Goal: Register for event/course

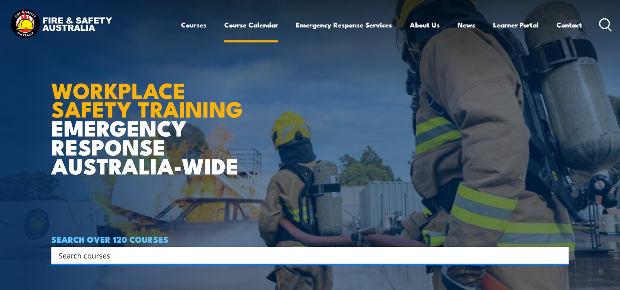
click at [247, 23] on link "Course Calendar" at bounding box center [251, 24] width 54 height 21
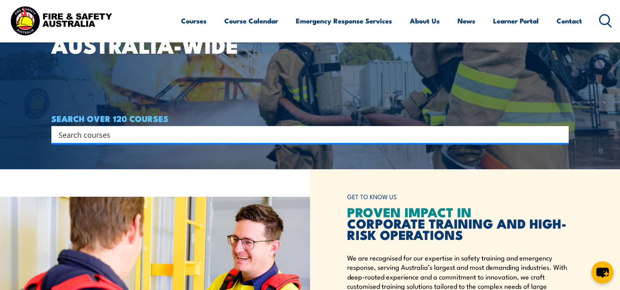
scroll to position [121, 0]
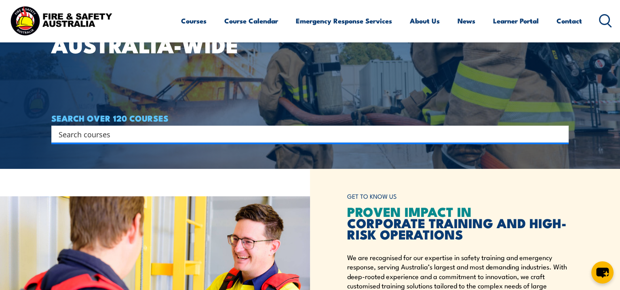
click at [165, 135] on input "Search input" at bounding box center [305, 134] width 492 height 12
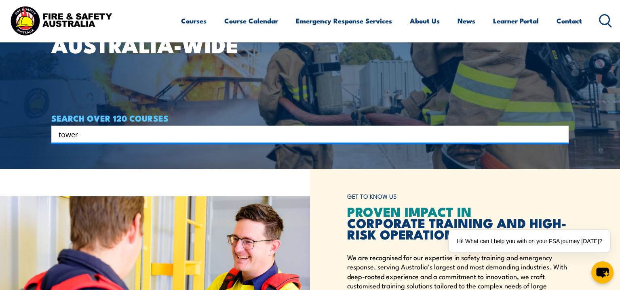
type input "tower"
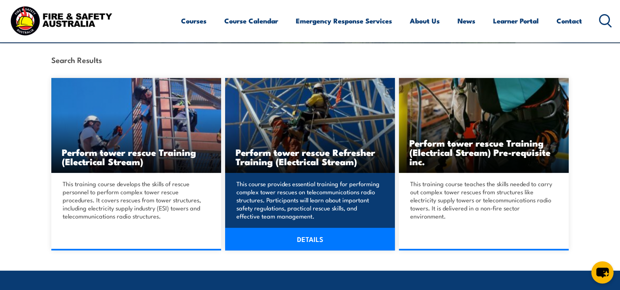
scroll to position [202, 0]
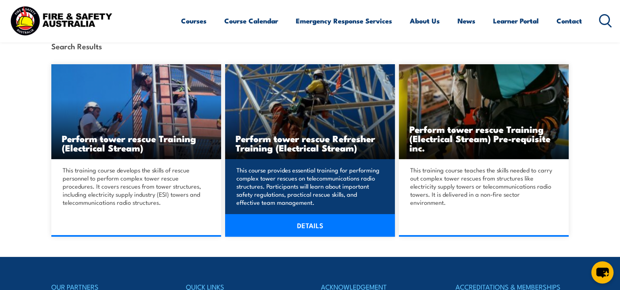
click at [300, 224] on link "DETAILS" at bounding box center [310, 225] width 170 height 23
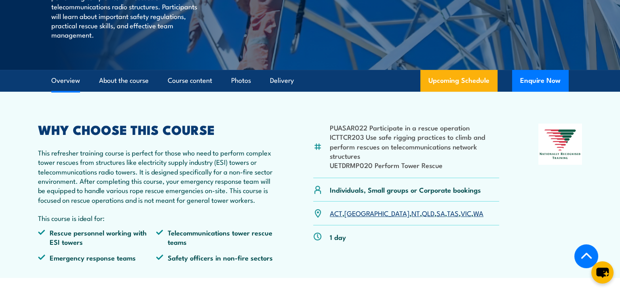
scroll to position [283, 0]
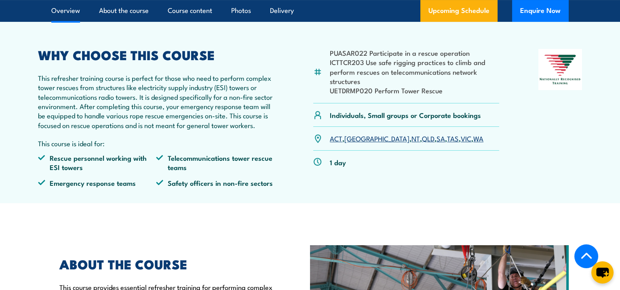
click at [357, 143] on link "[GEOGRAPHIC_DATA]" at bounding box center [376, 138] width 65 height 10
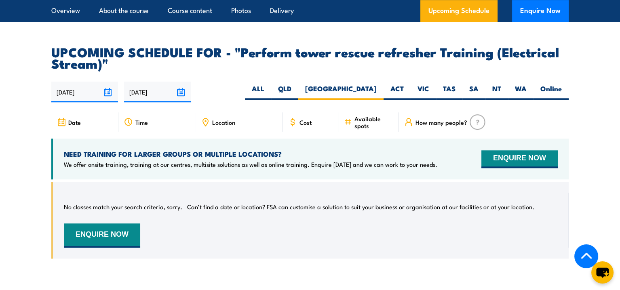
scroll to position [1244, 0]
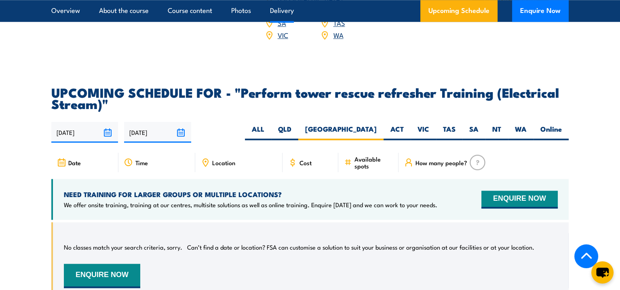
click at [284, 7] on link "Delivery" at bounding box center [282, 10] width 24 height 21
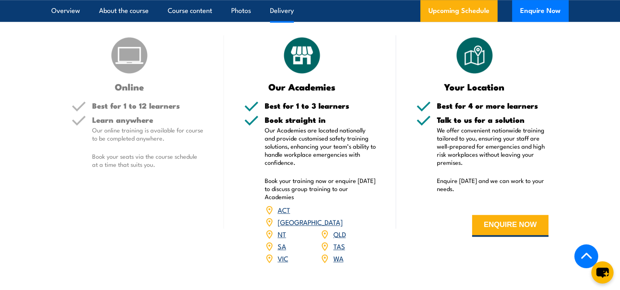
scroll to position [1075, 0]
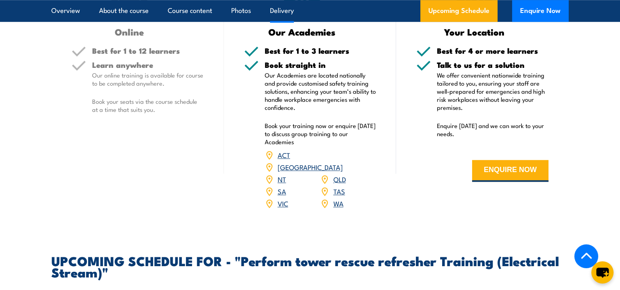
click at [337, 172] on link "[GEOGRAPHIC_DATA]" at bounding box center [310, 167] width 65 height 10
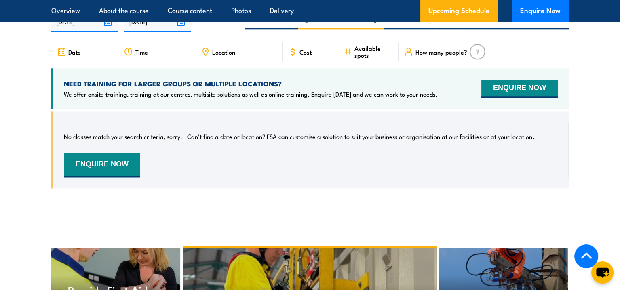
scroll to position [1356, 0]
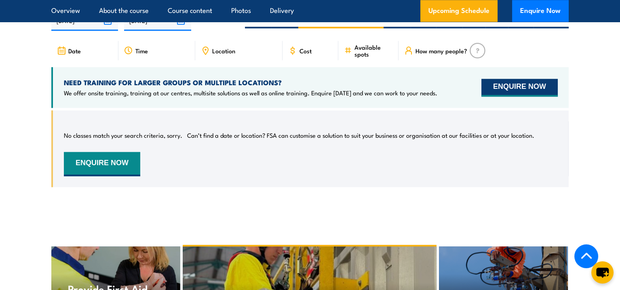
click at [505, 97] on button "ENQUIRE NOW" at bounding box center [519, 88] width 76 height 18
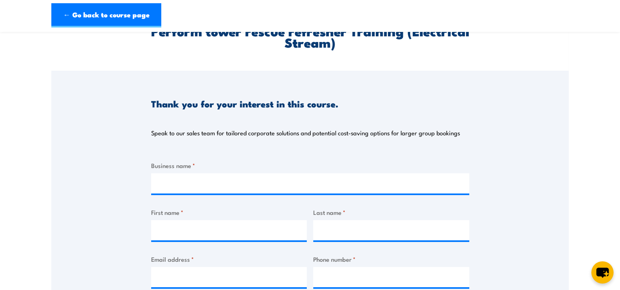
scroll to position [81, 0]
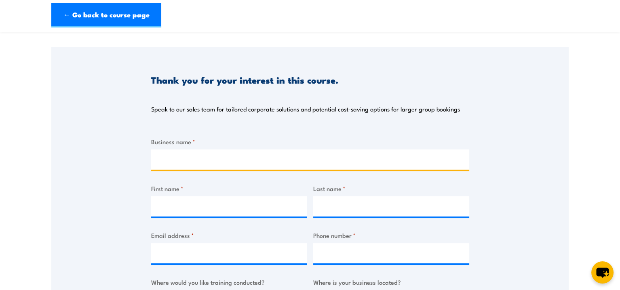
click at [172, 158] on input "Business name *" at bounding box center [310, 159] width 318 height 20
type input "AOTA"
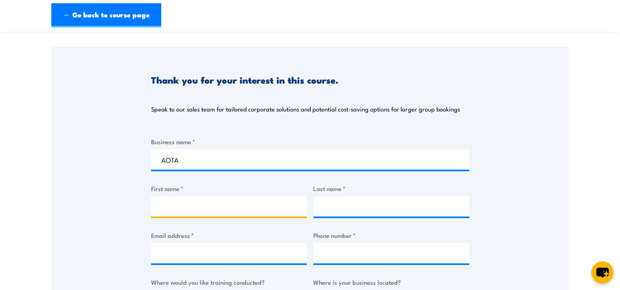
click at [160, 203] on input "First name *" at bounding box center [229, 206] width 156 height 20
type input "Sarah"
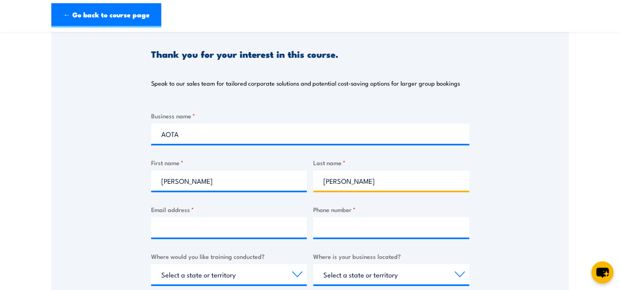
scroll to position [121, 0]
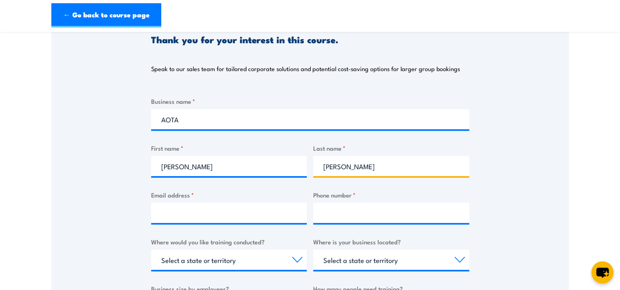
type input "Burnett"
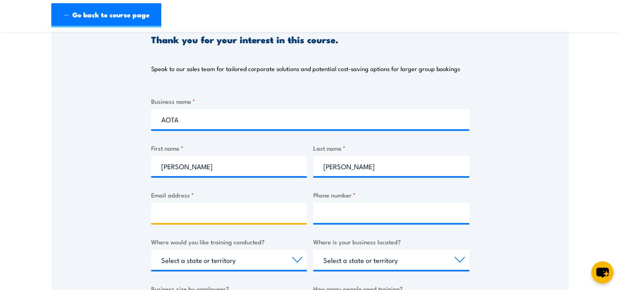
click at [161, 211] on input "Email address *" at bounding box center [229, 213] width 156 height 20
type input "admin@aota.com.au"
type input "419243676"
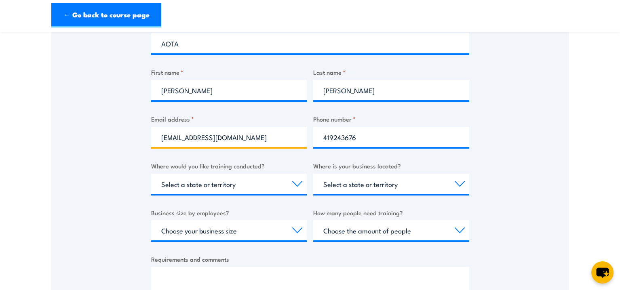
scroll to position [202, 0]
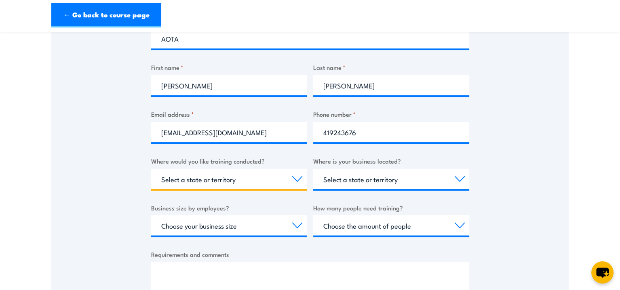
click at [205, 181] on select "Select a state or territory Nationally - multiple locations QLD NSW VIC SA ACT …" at bounding box center [229, 179] width 156 height 20
select select "NSW"
click at [151, 169] on select "Select a state or territory Nationally - multiple locations QLD NSW VIC SA ACT …" at bounding box center [229, 179] width 156 height 20
click at [357, 180] on select "Select a state or territory QLD NSW VIC SA ACT WA TAS NT" at bounding box center [391, 179] width 156 height 20
select select "NSW"
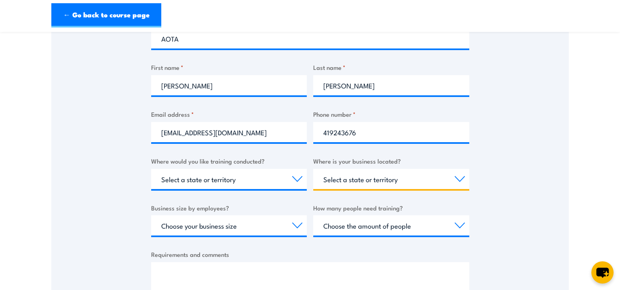
click at [313, 169] on select "Select a state or territory QLD NSW VIC SA ACT WA TAS NT" at bounding box center [391, 179] width 156 height 20
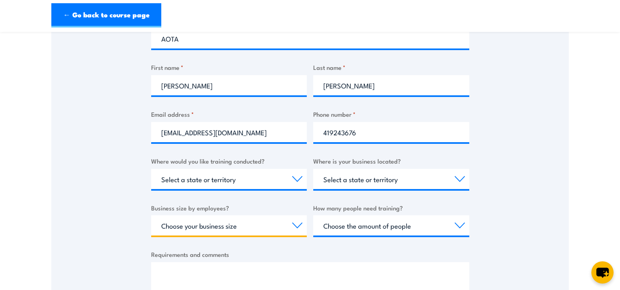
click at [198, 226] on select "Choose your business size 1 to 19 20 to 199 200+" at bounding box center [229, 225] width 156 height 20
select select "1 to 19"
click at [151, 215] on select "Choose your business size 1 to 19 20 to 199 200+" at bounding box center [229, 225] width 156 height 20
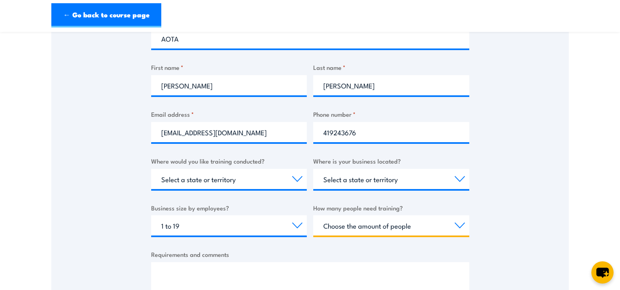
click at [336, 223] on select "Choose the amount of people 1 to 4 5 to 19 20+" at bounding box center [391, 225] width 156 height 20
select select "5 to 19"
click at [313, 215] on select "Choose the amount of people 1 to 4 5 to 19 20+" at bounding box center [391, 225] width 156 height 20
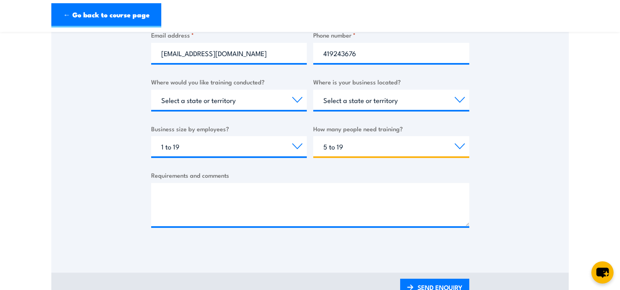
scroll to position [283, 0]
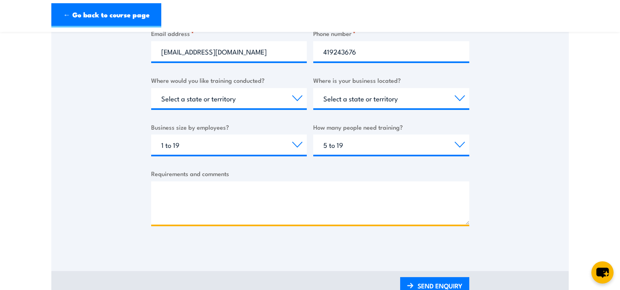
click at [208, 193] on textarea "Requirements and comments" at bounding box center [310, 202] width 318 height 43
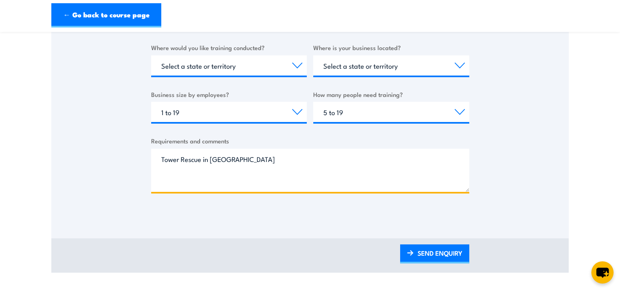
scroll to position [364, 0]
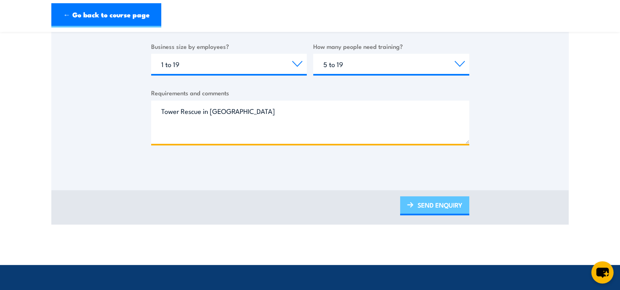
type textarea "Tower Rescue in Wollongong"
click at [454, 206] on link "SEND ENQUIRY" at bounding box center [434, 205] width 69 height 19
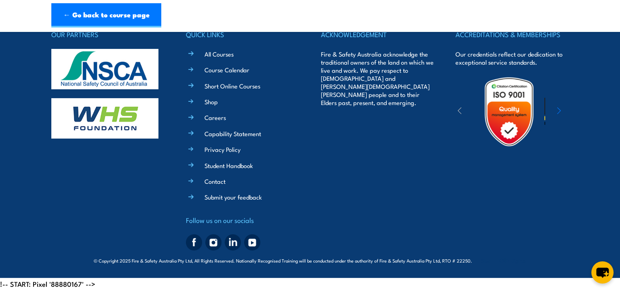
scroll to position [310, 0]
